Goal: Task Accomplishment & Management: Manage account settings

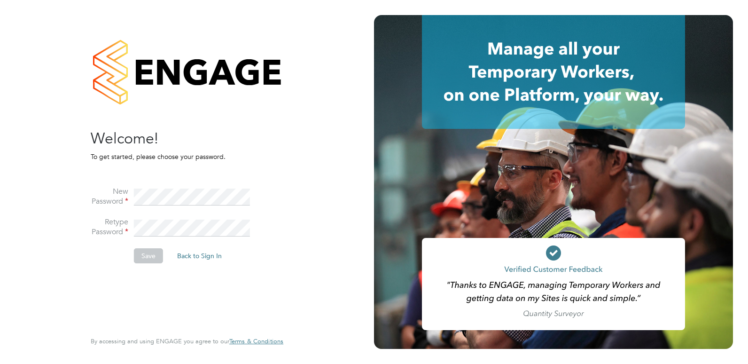
click at [297, 168] on div "Sorry! The link you followed has expired. I still want to set my password Back …" at bounding box center [187, 182] width 230 height 364
click at [154, 254] on button "Save" at bounding box center [148, 255] width 29 height 15
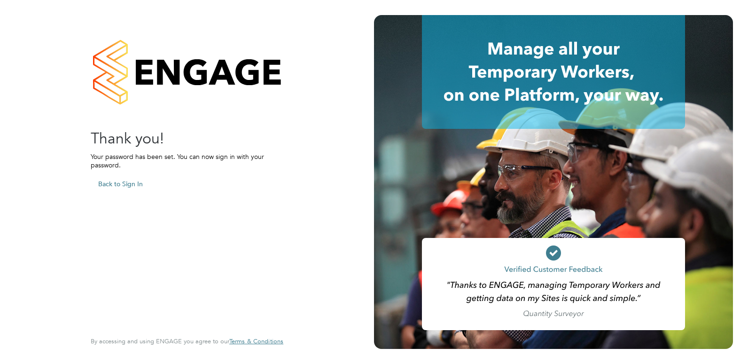
click at [536, 148] on div at bounding box center [553, 181] width 359 height 333
click at [113, 184] on button "Back to Sign In" at bounding box center [121, 183] width 60 height 15
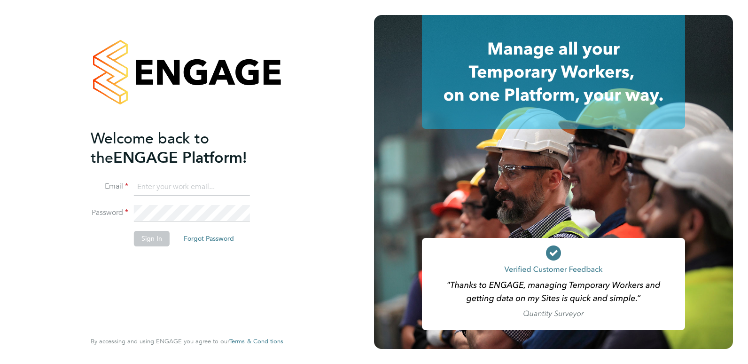
click at [161, 186] on input at bounding box center [192, 186] width 116 height 17
type input "[EMAIL_ADDRESS][DOMAIN_NAME]"
click at [152, 239] on button "Sign In" at bounding box center [152, 238] width 36 height 15
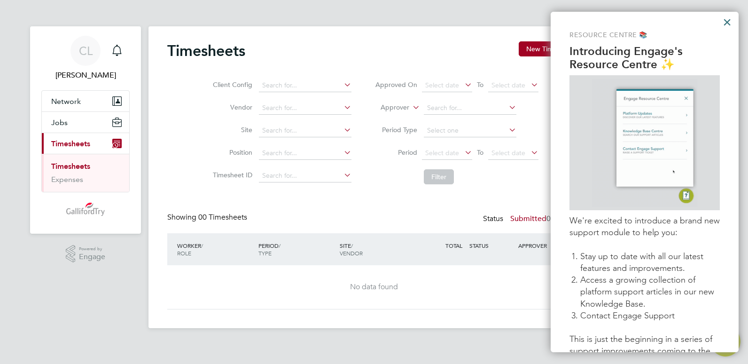
click at [726, 20] on button "×" at bounding box center [726, 22] width 9 height 15
